Goal: Task Accomplishment & Management: Complete application form

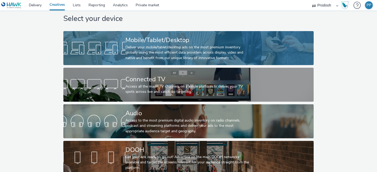
scroll to position [11, 1]
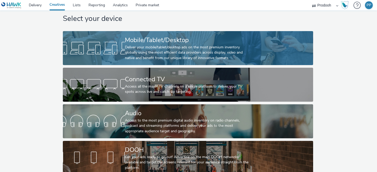
click at [153, 46] on div "Deliver your mobile/tablet/desktop ads on the most premium inventory globally u…" at bounding box center [187, 53] width 124 height 16
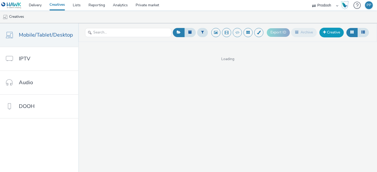
click at [329, 35] on link "Creative" at bounding box center [331, 32] width 24 height 9
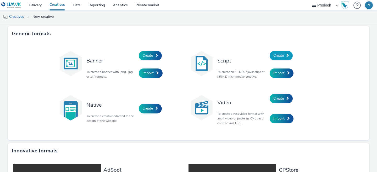
click at [281, 55] on span "Create" at bounding box center [278, 55] width 10 height 5
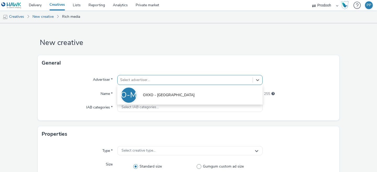
click at [175, 83] on div "Select advertiser..." at bounding box center [185, 80] width 135 height 8
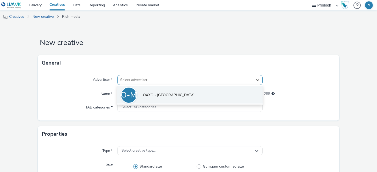
click at [165, 92] on li "O-M OXXO - [GEOGRAPHIC_DATA]" at bounding box center [189, 95] width 145 height 18
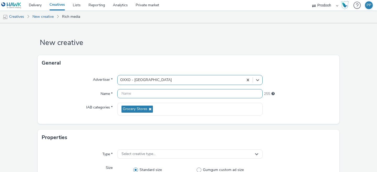
click at [153, 94] on input "text" at bounding box center [189, 93] width 145 height 9
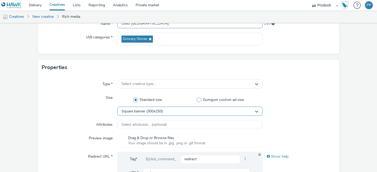
scroll to position [87, 0]
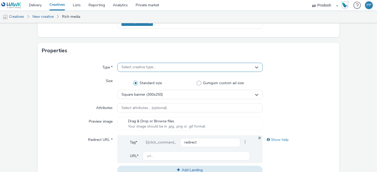
type input "Oxxo [GEOGRAPHIC_DATA]"
click at [155, 71] on div "Select creative type..." at bounding box center [189, 67] width 145 height 9
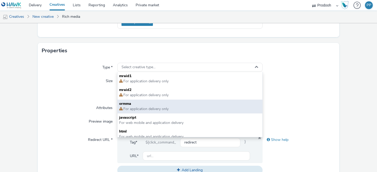
scroll to position [4, 0]
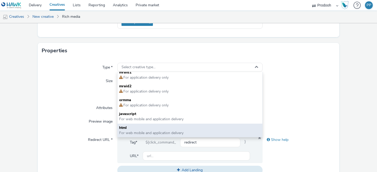
click at [153, 129] on span "html" at bounding box center [190, 127] width 142 height 5
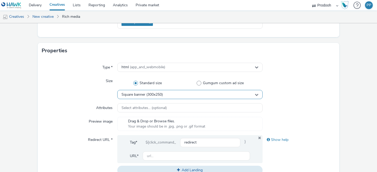
click at [153, 97] on div "Square banner (300x250)" at bounding box center [189, 94] width 145 height 9
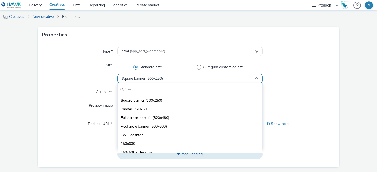
scroll to position [104, 0]
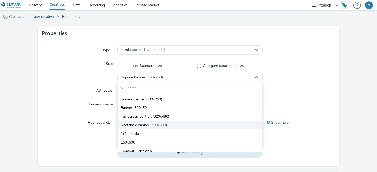
click at [169, 122] on li "Rectangle banner (300x600)" at bounding box center [190, 125] width 145 height 9
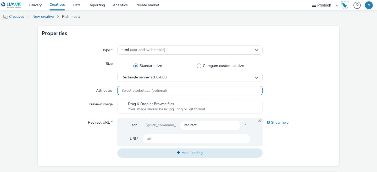
click at [150, 90] on span "Select attributes... (optional)" at bounding box center [143, 91] width 45 height 4
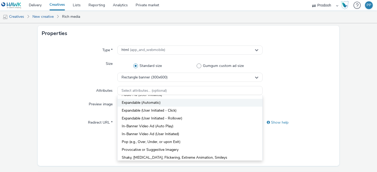
scroll to position [0, 0]
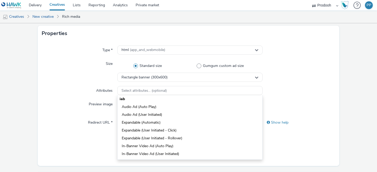
click at [87, 66] on div "Size" at bounding box center [79, 70] width 75 height 23
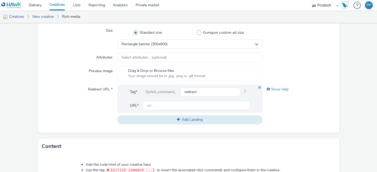
scroll to position [138, 0]
click at [153, 105] on input "text" at bounding box center [196, 105] width 107 height 9
paste input "[URL][DOMAIN_NAME]"
click at [186, 107] on input "[URL][DOMAIN_NAME]" at bounding box center [196, 105] width 107 height 9
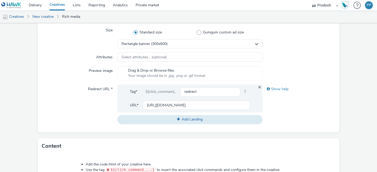
scroll to position [0, 0]
click at [288, 107] on div "Show help" at bounding box center [299, 105] width 73 height 40
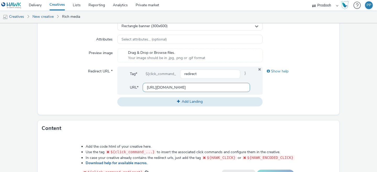
drag, startPoint x: 168, startPoint y: 87, endPoint x: 142, endPoint y: 89, distance: 26.7
click at [142, 89] on div "URL* [URL][DOMAIN_NAME]" at bounding box center [190, 87] width 120 height 9
drag, startPoint x: 162, startPoint y: 86, endPoint x: 269, endPoint y: 101, distance: 107.8
click at [269, 101] on div "Redirect URL * Tag* ${click_command_ redirect } URL* [DOMAIN_NAME][URL] Add Lan…" at bounding box center [188, 87] width 293 height 40
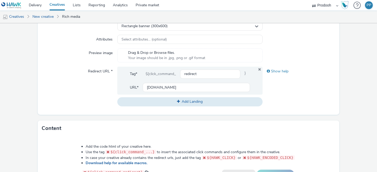
scroll to position [0, 0]
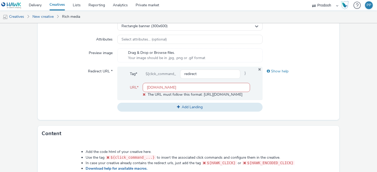
click at [104, 92] on div "Redirect URL *" at bounding box center [79, 89] width 75 height 45
drag, startPoint x: 202, startPoint y: 94, endPoint x: 213, endPoint y: 95, distance: 11.3
click at [213, 95] on span "The URL must follow this format: [URL][DOMAIN_NAME]" at bounding box center [195, 94] width 95 height 5
copy span "http://"
click at [147, 87] on input "[DOMAIN_NAME]" at bounding box center [196, 87] width 107 height 9
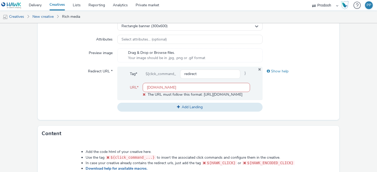
paste input "http://"
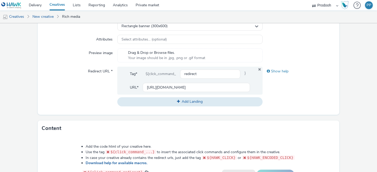
click at [85, 93] on div "Redirect URL *" at bounding box center [79, 87] width 75 height 40
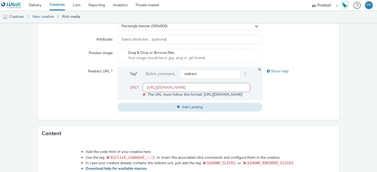
click at [165, 88] on input "[URL][DOMAIN_NAME]" at bounding box center [196, 87] width 107 height 9
paste input "[URL][DOMAIN_NAME]"
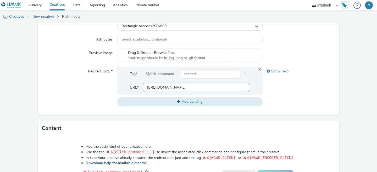
type input "[URL][DOMAIN_NAME]"
click at [71, 76] on div "Redirect URL *" at bounding box center [79, 87] width 75 height 40
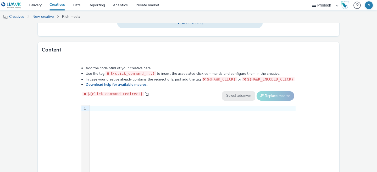
scroll to position [234, 0]
click at [101, 110] on div at bounding box center [193, 108] width 206 height 5
click at [112, 114] on div "9 1 › https : //[DOMAIN_NAME][URL][DOMAIN_NAME][DOMAIN_NAME]" at bounding box center [188, 144] width 214 height 79
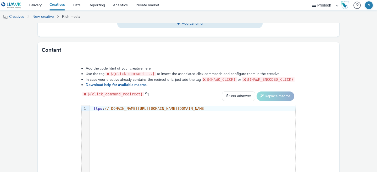
click at [120, 108] on span "//[DOMAIN_NAME][URL][DOMAIN_NAME][DOMAIN_NAME]" at bounding box center [155, 109] width 102 height 4
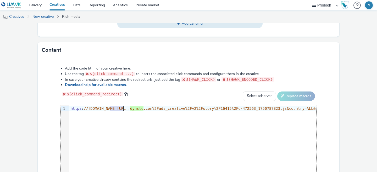
click at [120, 108] on span "//[DOMAIN_NAME][URL]." at bounding box center [107, 109] width 46 height 4
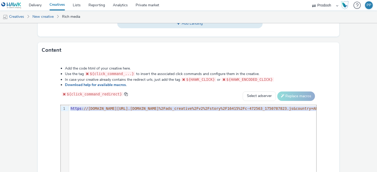
click at [120, 108] on span "//[DOMAIN_NAME][URL]. [DOMAIN_NAME]%2Fads_creative%2Fv2%2Fstory%2F16415%2Fc-472…" at bounding box center [287, 109] width 406 height 4
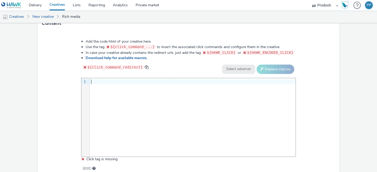
scroll to position [262, 0]
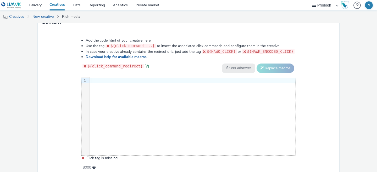
click at [148, 66] on span at bounding box center [147, 66] width 4 height 4
click at [118, 80] on div at bounding box center [193, 80] width 206 height 5
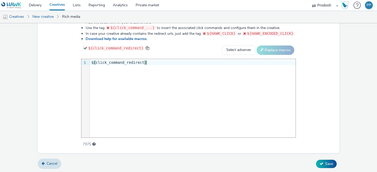
scroll to position [279, 0]
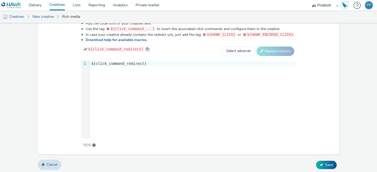
click at [211, 49] on div "${click_command_redirect} Select adserver Sizmek DCM Adform Sting Replace macros" at bounding box center [188, 51] width 214 height 9
click at [321, 165] on icon at bounding box center [322, 165] width 4 height 4
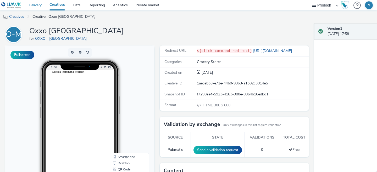
click at [38, 5] on link "Delivery" at bounding box center [35, 5] width 21 height 10
